Goal: Find specific page/section: Locate item on page

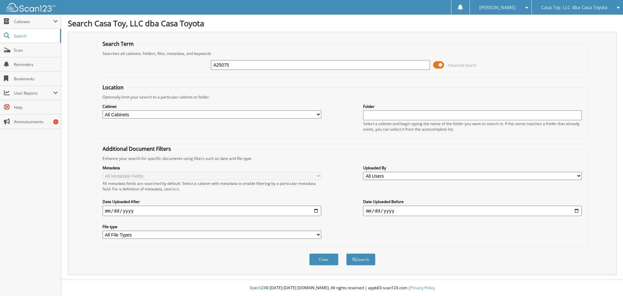
type input "A25075"
click at [436, 64] on span at bounding box center [439, 65] width 11 height 10
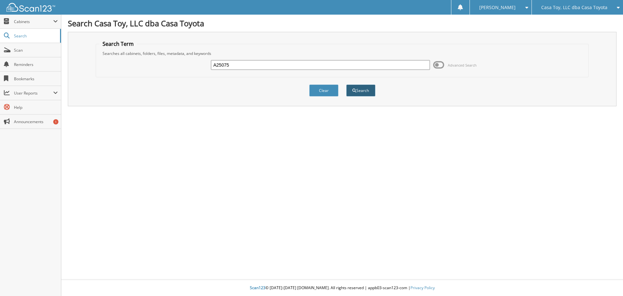
click at [354, 88] on button "Search" at bounding box center [360, 90] width 29 height 12
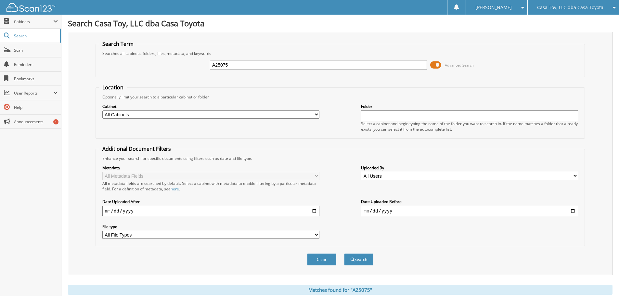
click at [238, 64] on input "A25075" at bounding box center [318, 65] width 217 height 10
click at [496, 73] on div "A25075 Advanced Search" at bounding box center [340, 65] width 482 height 18
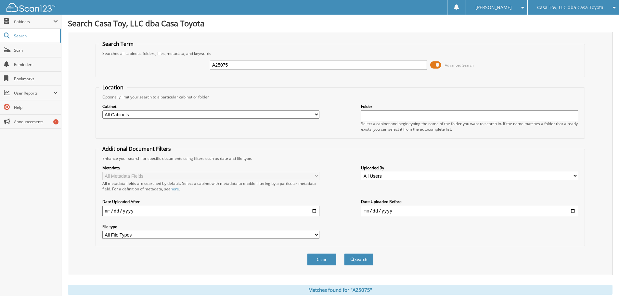
click at [559, 7] on span "Casa Toy, LLC dba Casa Toyota" at bounding box center [570, 8] width 66 height 4
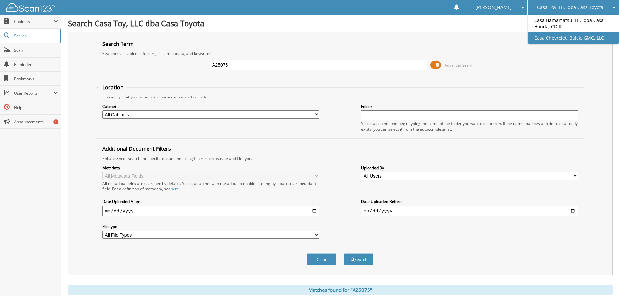
click at [555, 32] on link "Casa Chevrolet, Buick, GMC, LLC" at bounding box center [572, 37] width 91 height 11
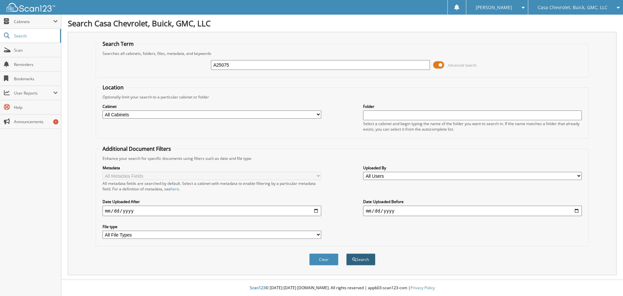
type input "A25075"
click at [358, 256] on button "Search" at bounding box center [360, 259] width 29 height 12
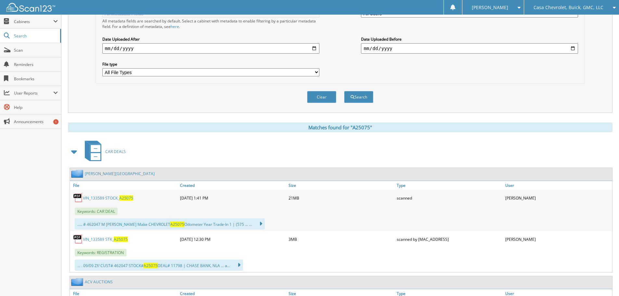
scroll to position [195, 0]
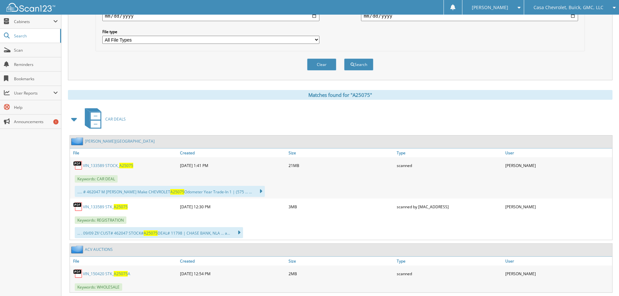
click at [111, 164] on link "VIN_133589 STOCK_ A25075" at bounding box center [108, 166] width 50 height 6
